Goal: Information Seeking & Learning: Learn about a topic

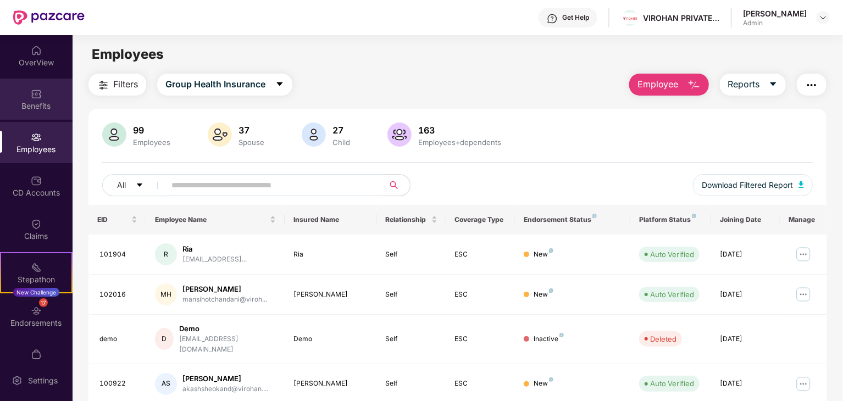
click at [32, 84] on div "Benefits" at bounding box center [36, 99] width 73 height 41
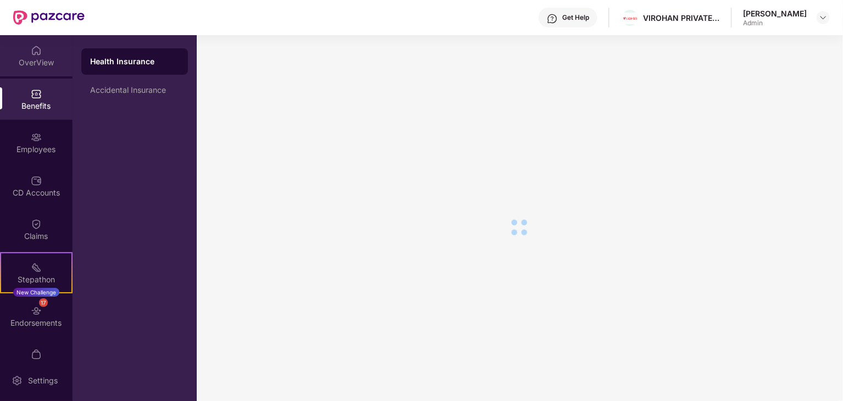
click at [36, 65] on div "OverView" at bounding box center [36, 62] width 73 height 11
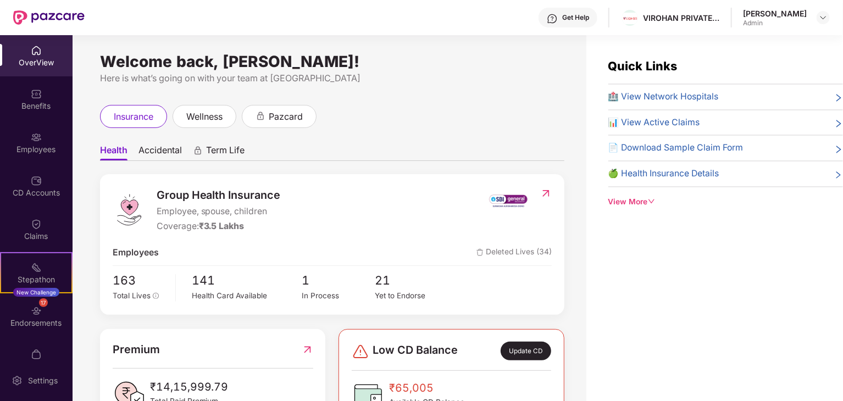
click at [37, 111] on div "Benefits" at bounding box center [36, 106] width 73 height 11
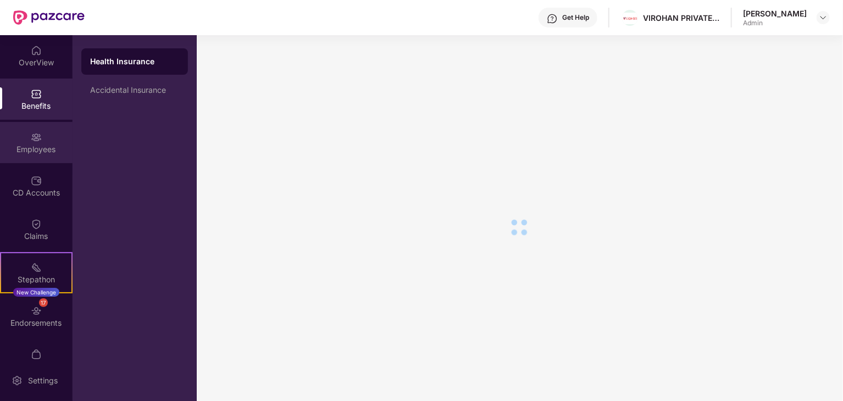
click at [40, 148] on div "Employees" at bounding box center [36, 149] width 73 height 11
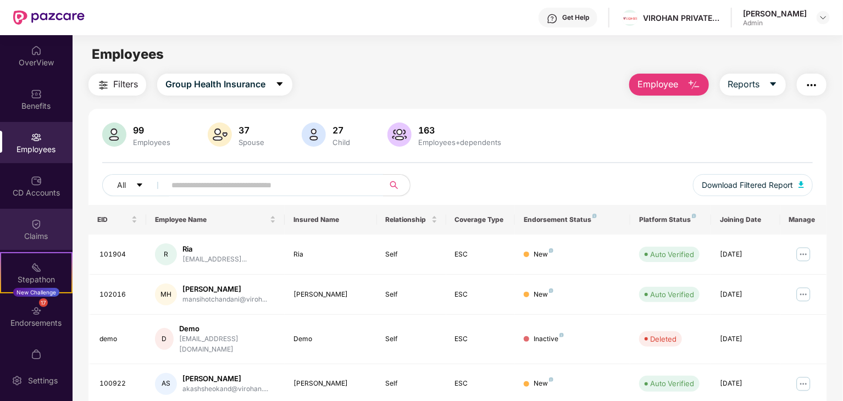
click at [38, 236] on div "Claims" at bounding box center [36, 236] width 73 height 11
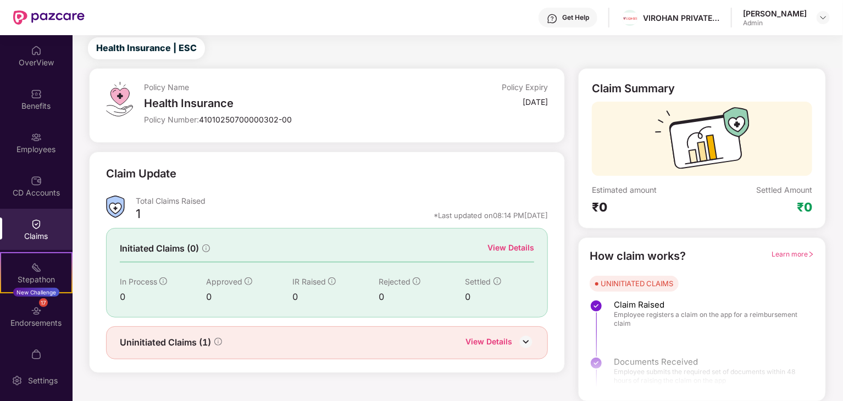
scroll to position [29, 0]
click at [481, 339] on div "View Details" at bounding box center [489, 343] width 47 height 14
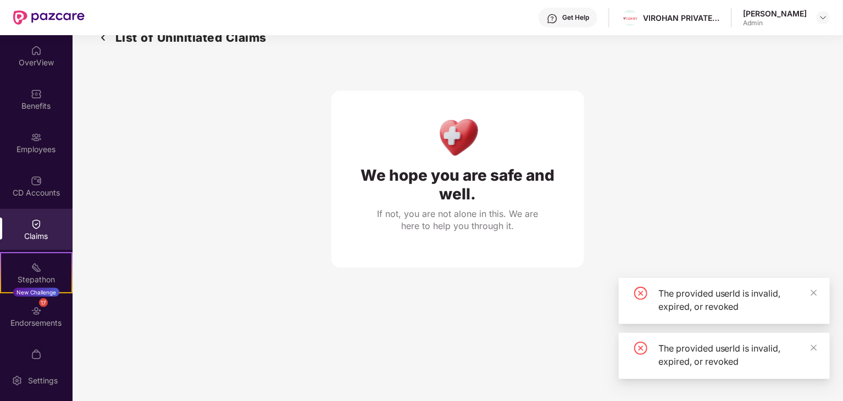
scroll to position [35, 0]
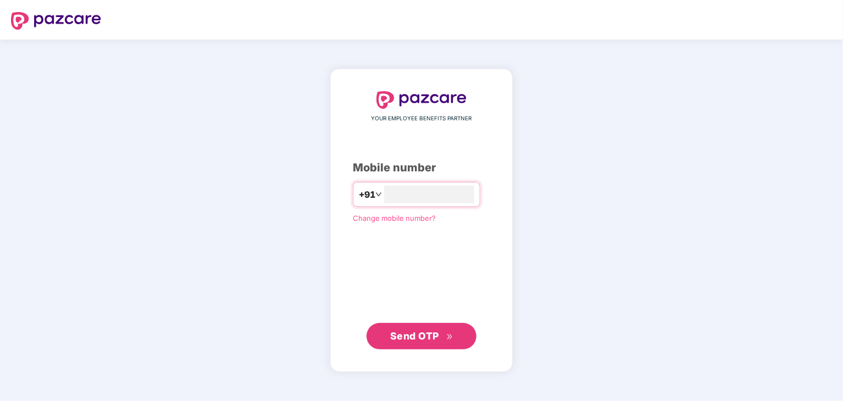
type input "**********"
click at [407, 346] on button "Send OTP" at bounding box center [422, 336] width 110 height 26
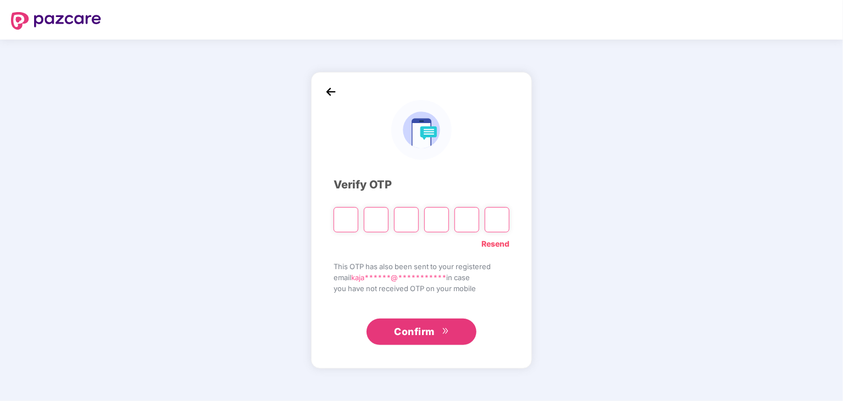
type input "*"
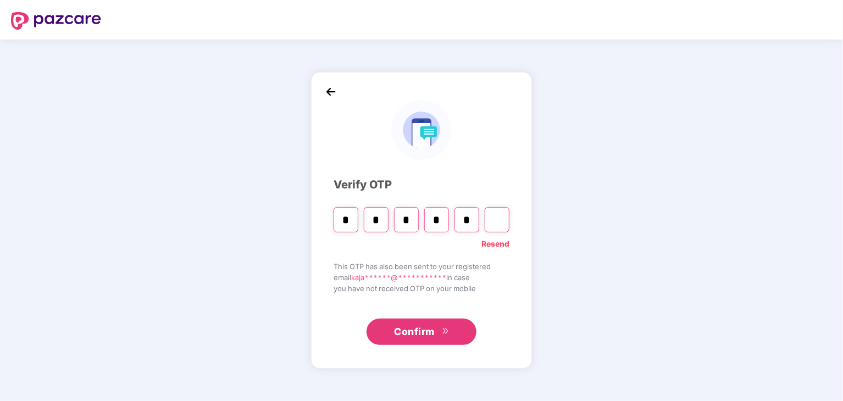
type input "*"
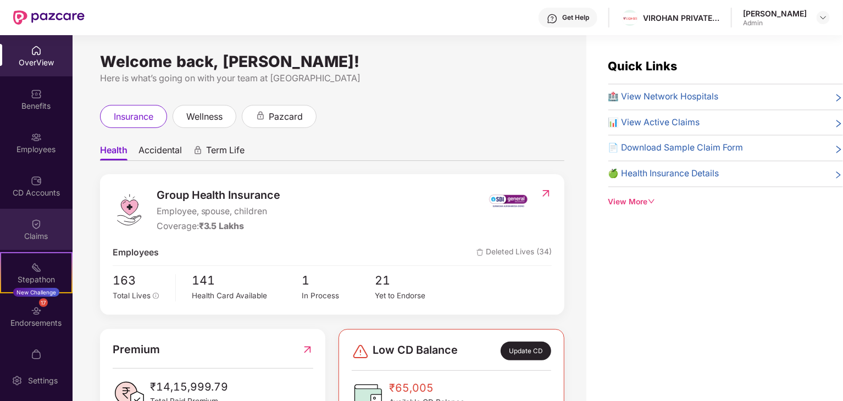
click at [36, 220] on img at bounding box center [36, 224] width 11 height 11
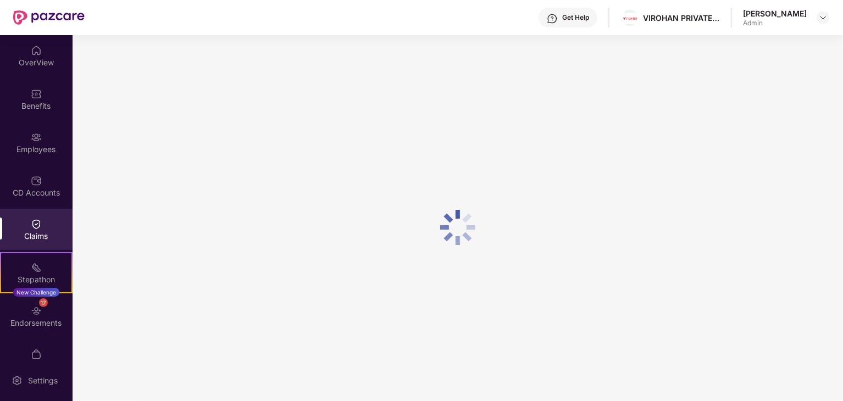
click at [36, 220] on img at bounding box center [36, 224] width 11 height 11
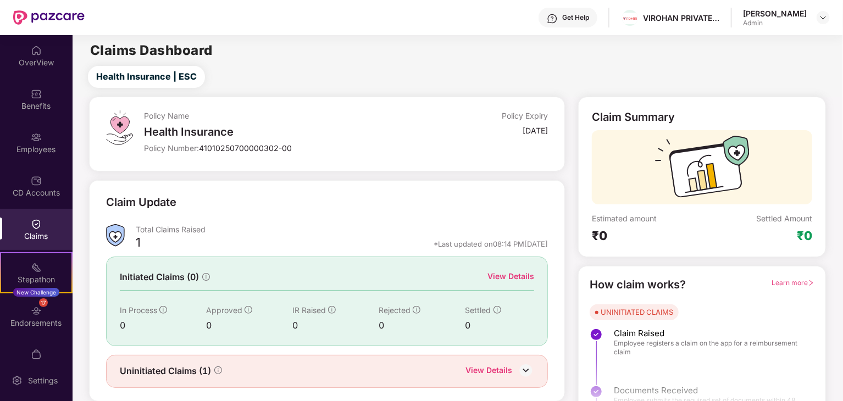
scroll to position [29, 0]
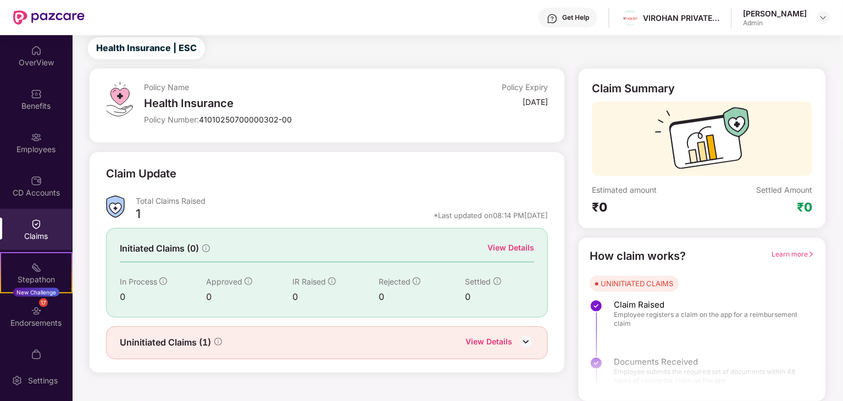
click at [475, 336] on div "View Details" at bounding box center [489, 343] width 47 height 14
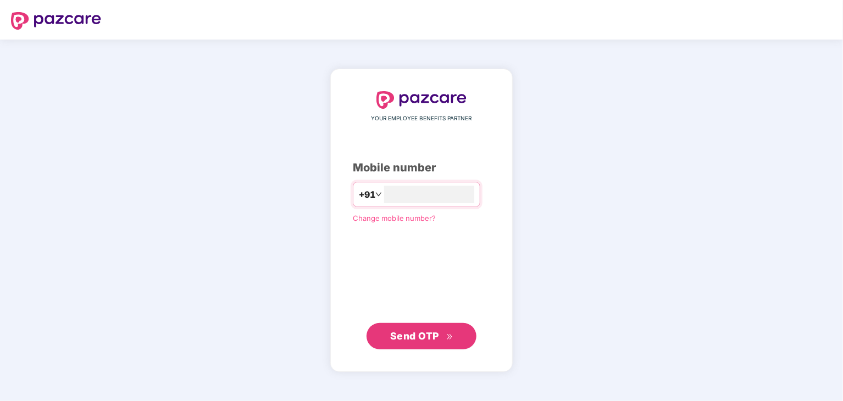
type input "**********"
click at [416, 343] on span "Send OTP" at bounding box center [421, 336] width 63 height 15
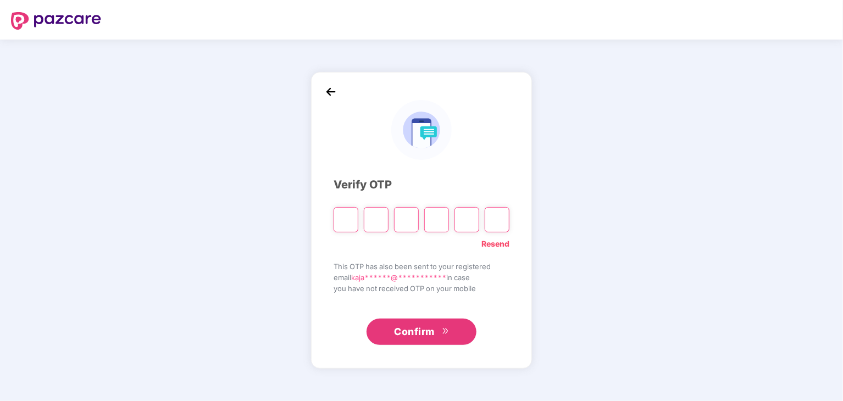
type input "*"
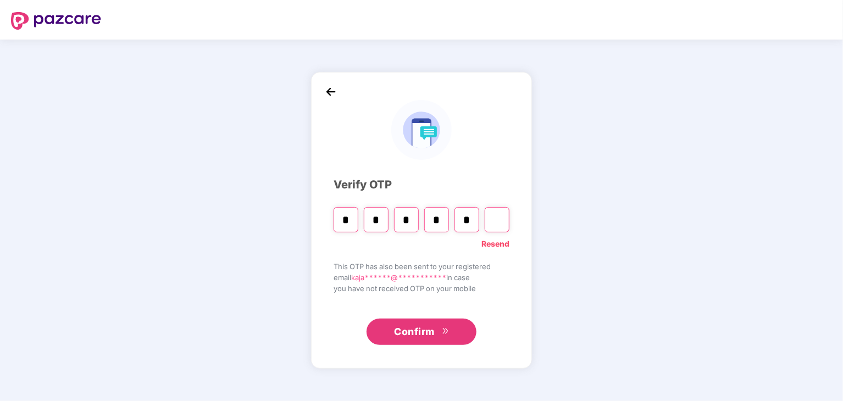
type input "*"
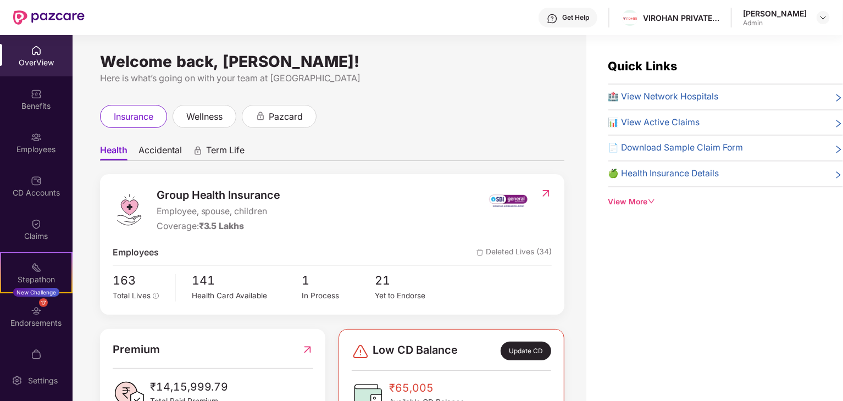
click at [673, 98] on span "🏥 View Network Hospitals" at bounding box center [664, 97] width 111 height 14
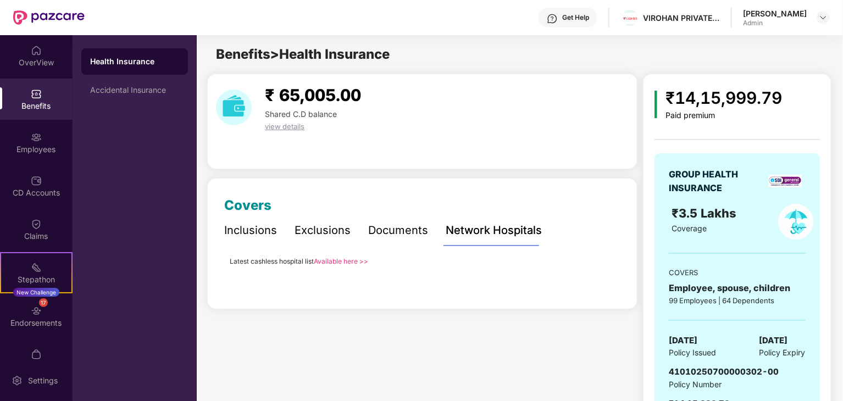
click at [343, 258] on link "Available here >>" at bounding box center [341, 261] width 54 height 8
click at [36, 104] on div "Benefits" at bounding box center [36, 106] width 73 height 11
click at [22, 60] on div "OverView" at bounding box center [36, 62] width 73 height 11
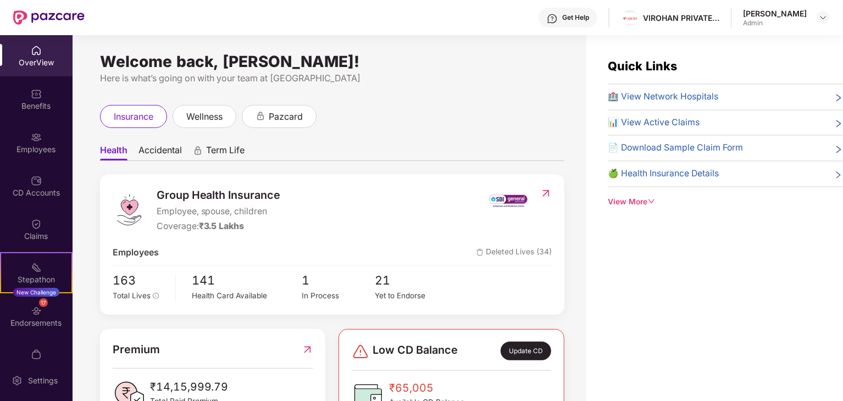
click at [658, 122] on span "📊 View Active Claims" at bounding box center [655, 123] width 92 height 14
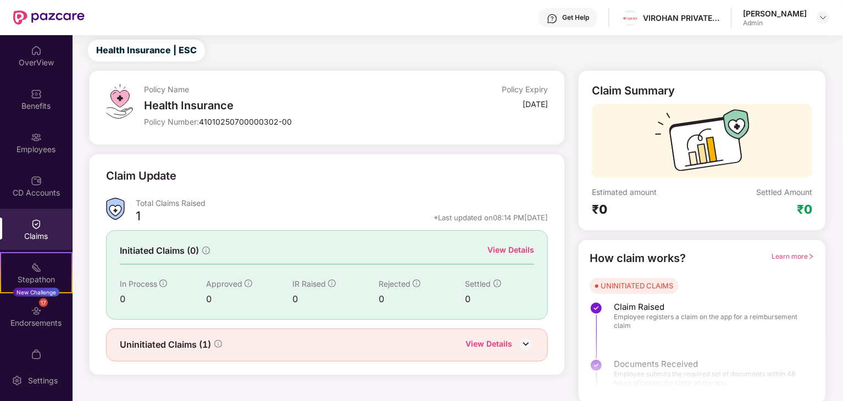
scroll to position [29, 0]
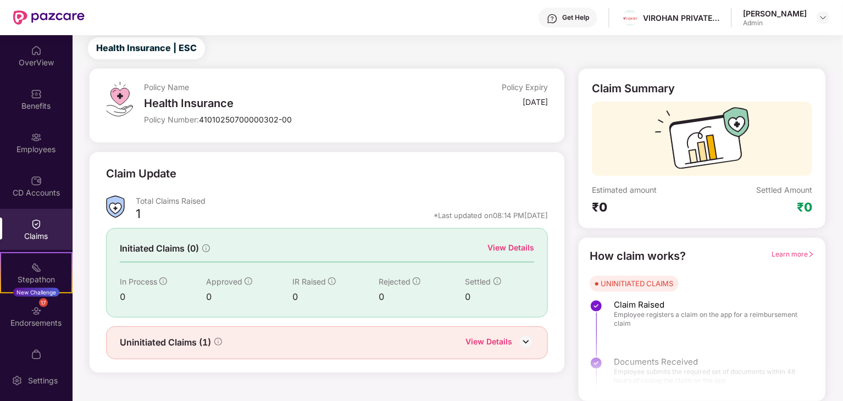
click at [787, 255] on span "Learn more" at bounding box center [793, 254] width 43 height 8
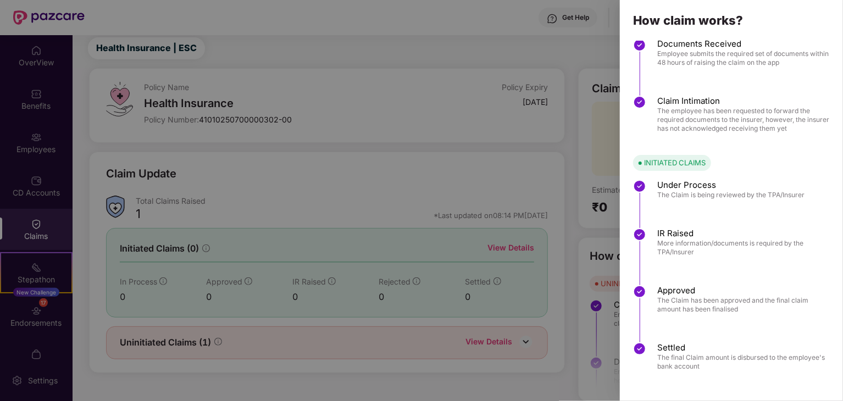
scroll to position [0, 0]
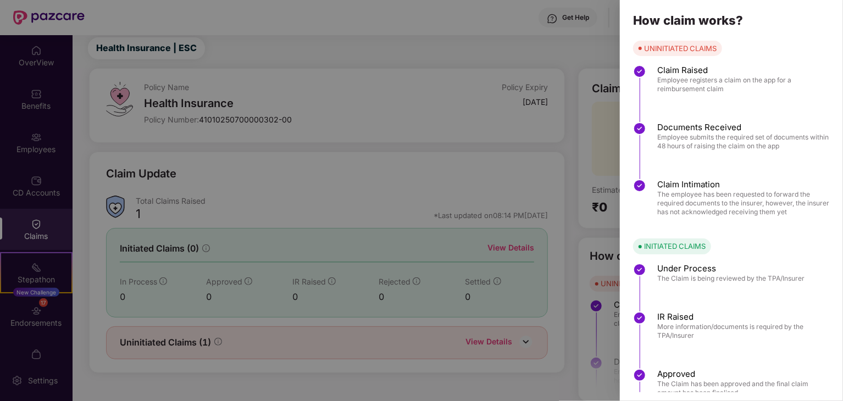
click at [582, 59] on div at bounding box center [421, 200] width 843 height 401
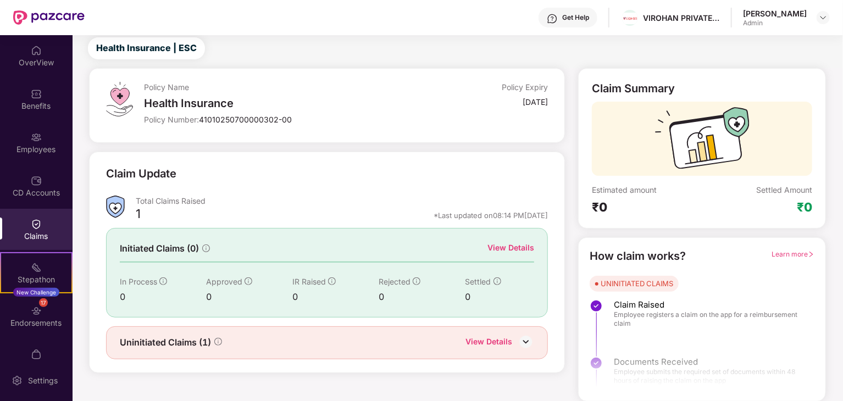
click at [491, 342] on div "View Details" at bounding box center [489, 343] width 47 height 14
